Goal: Task Accomplishment & Management: Complete application form

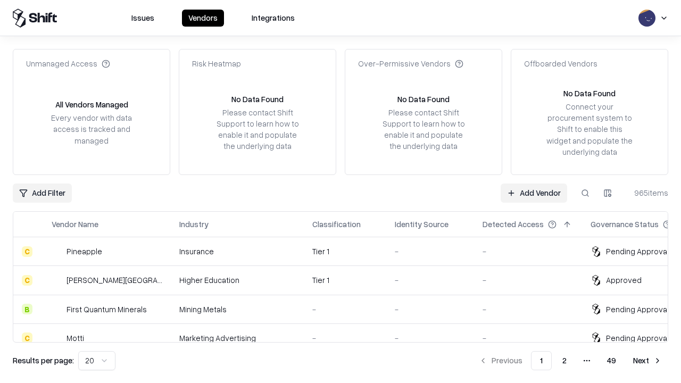
click at [533, 193] on link "Add Vendor" at bounding box center [533, 192] width 66 height 19
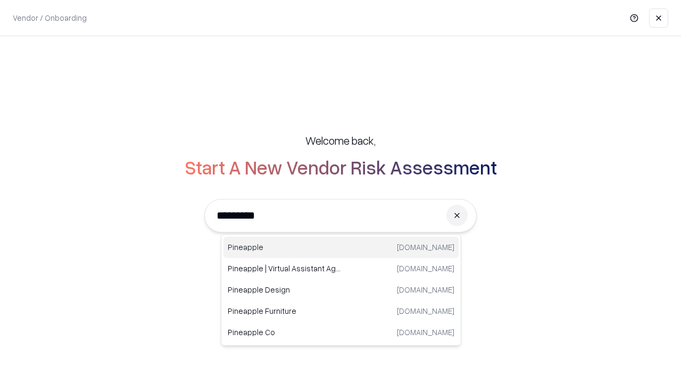
click at [341, 247] on div "Pineapple [DOMAIN_NAME]" at bounding box center [340, 247] width 235 height 21
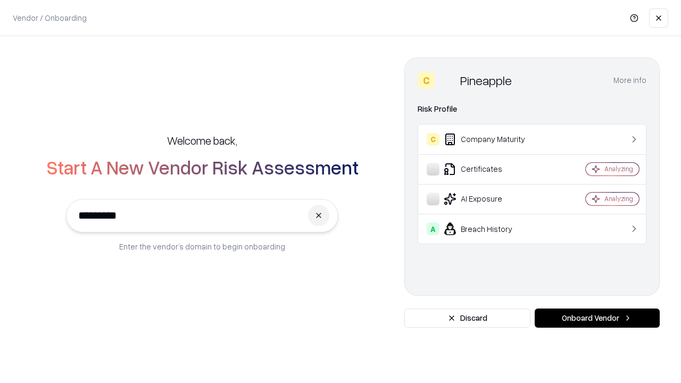
type input "*********"
click at [597, 318] on button "Onboard Vendor" at bounding box center [596, 317] width 125 height 19
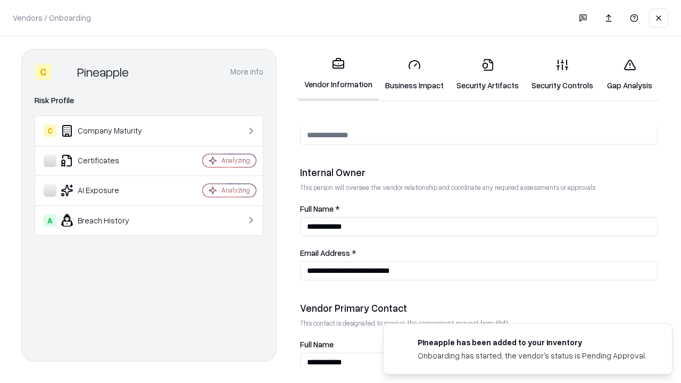
scroll to position [551, 0]
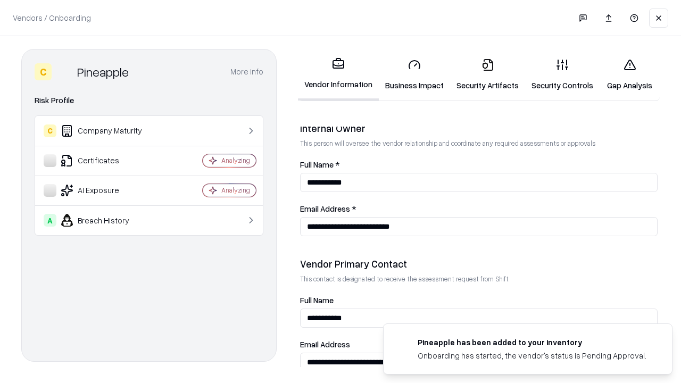
click at [414, 74] on link "Business Impact" at bounding box center [414, 74] width 71 height 49
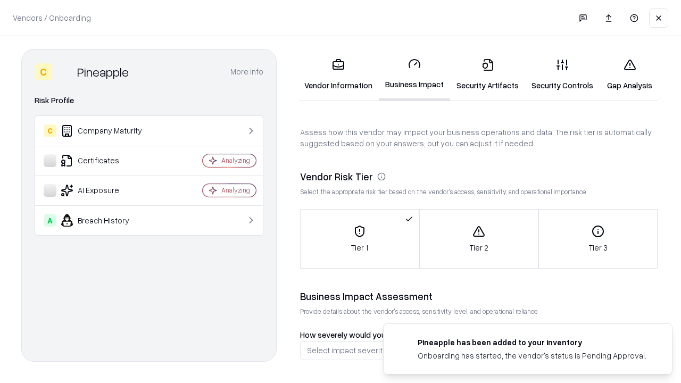
click at [487, 74] on link "Security Artifacts" at bounding box center [487, 74] width 75 height 49
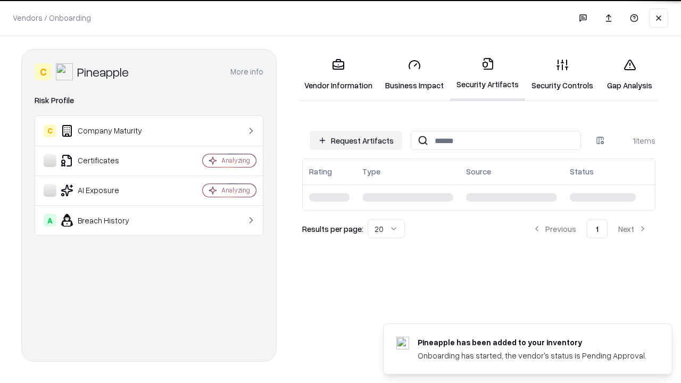
click at [356, 140] on button "Request Artifacts" at bounding box center [356, 140] width 93 height 19
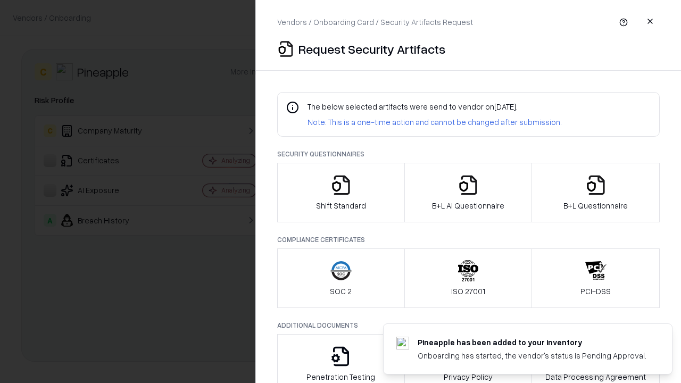
click at [340, 193] on icon "button" at bounding box center [340, 184] width 21 height 21
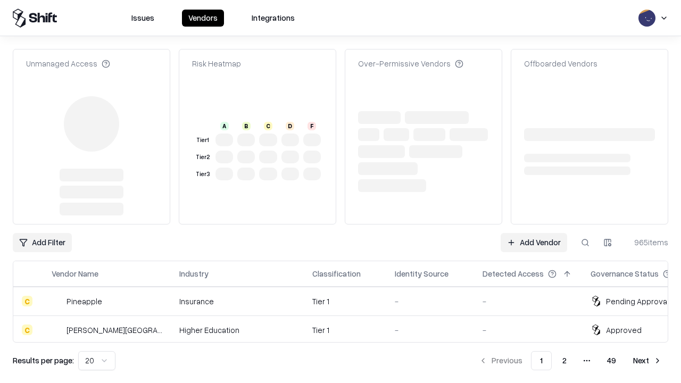
click at [533, 233] on link "Add Vendor" at bounding box center [533, 242] width 66 height 19
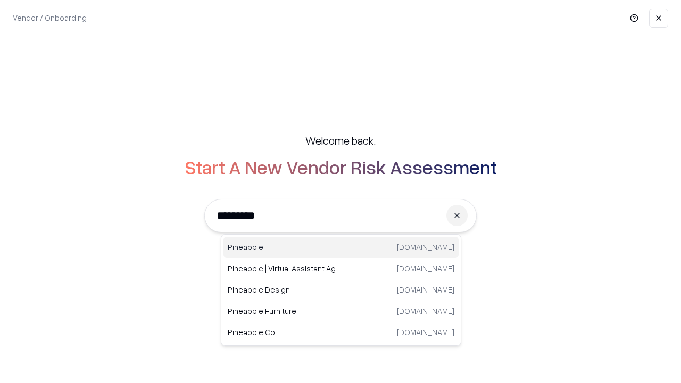
click at [341, 247] on div "Pineapple [DOMAIN_NAME]" at bounding box center [340, 247] width 235 height 21
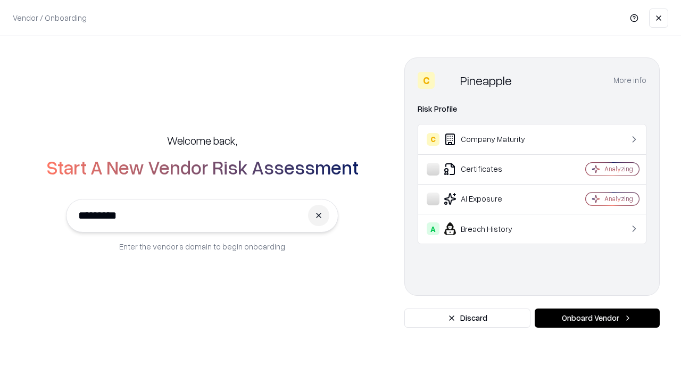
type input "*********"
click at [597, 318] on button "Onboard Vendor" at bounding box center [596, 317] width 125 height 19
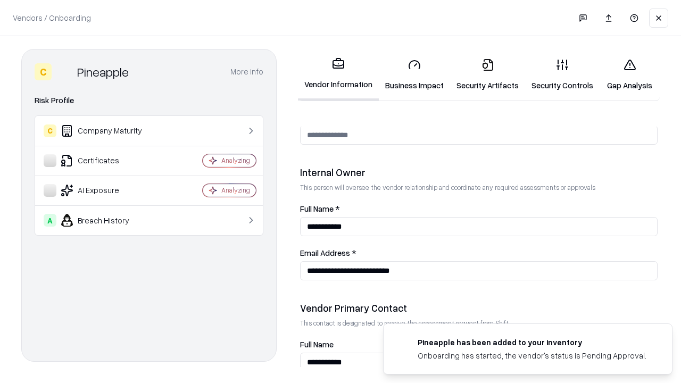
scroll to position [551, 0]
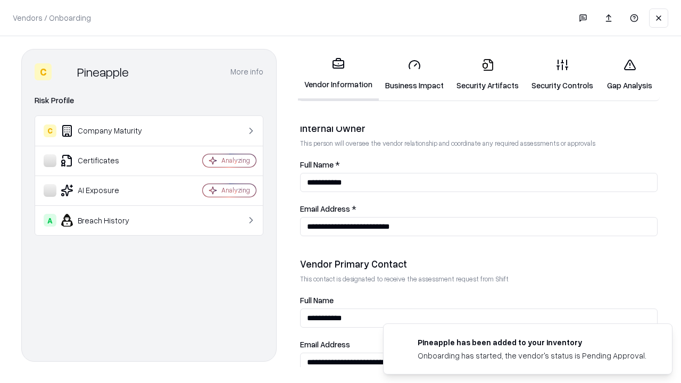
click at [629, 74] on link "Gap Analysis" at bounding box center [629, 74] width 60 height 49
